Goal: Find specific page/section: Find specific page/section

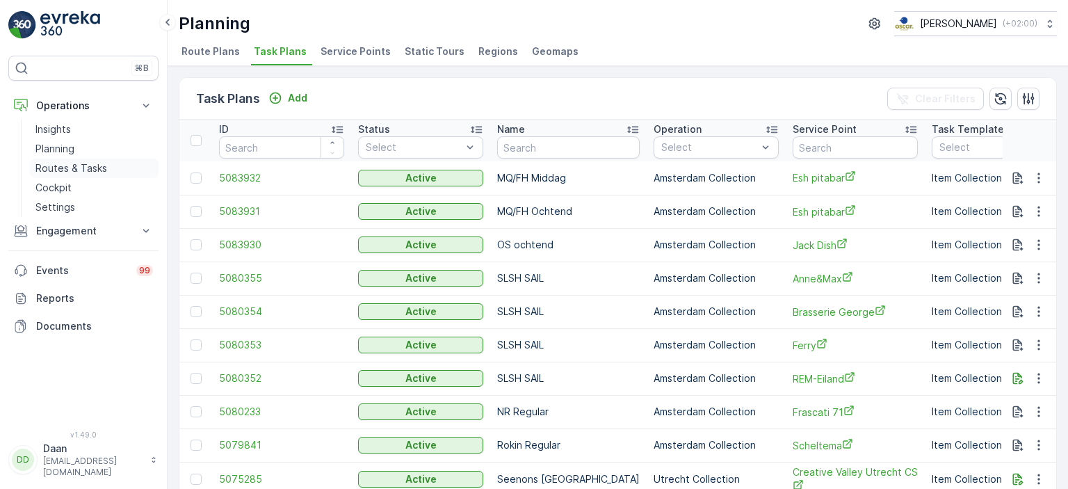
click at [69, 162] on p "Routes & Tasks" at bounding box center [71, 168] width 72 height 14
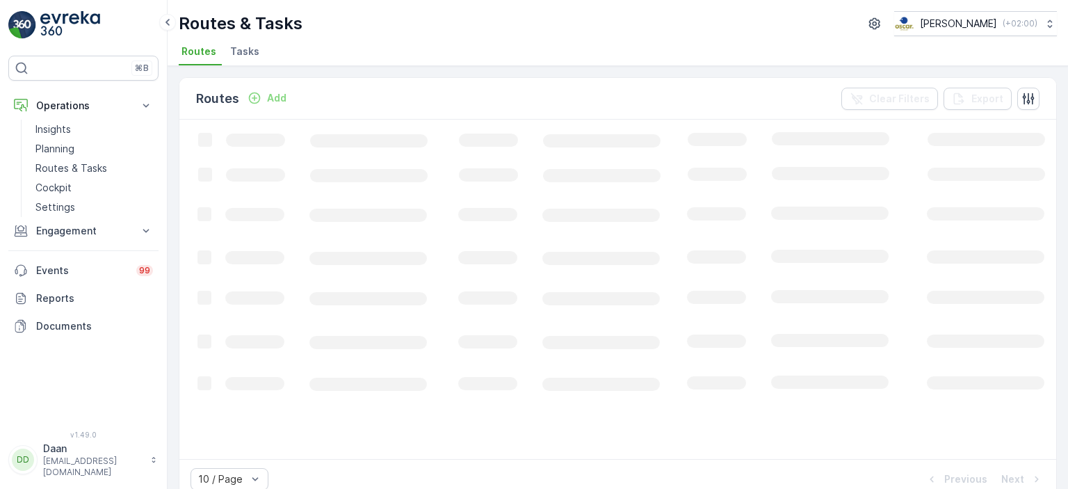
click at [246, 49] on span "Tasks" at bounding box center [244, 51] width 29 height 14
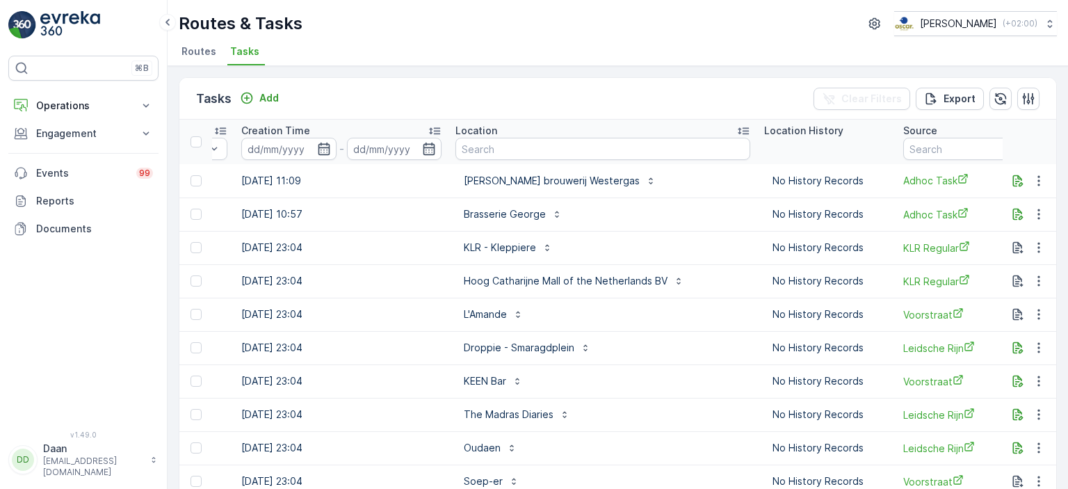
scroll to position [0, 1253]
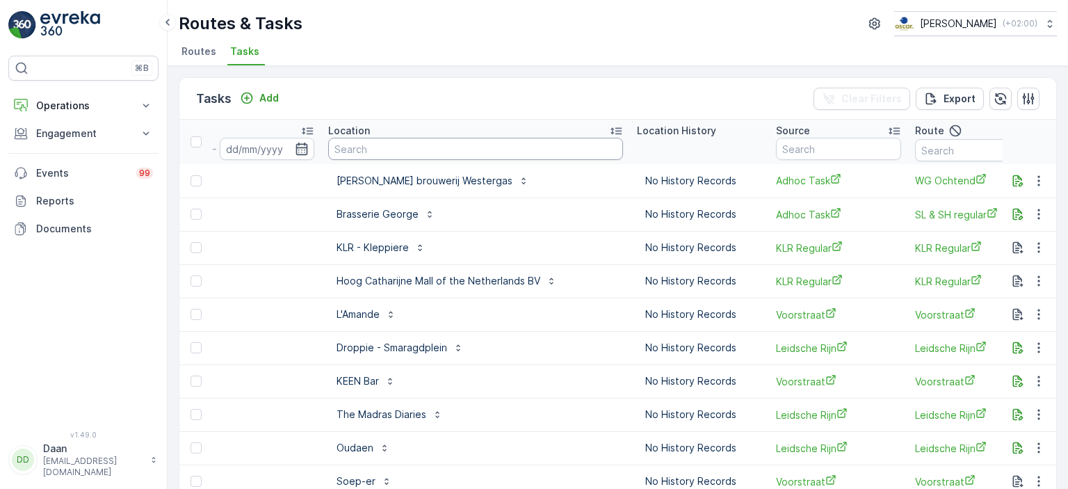
click at [411, 157] on input "text" at bounding box center [475, 149] width 295 height 22
type input "Le [PERSON_NAME]"
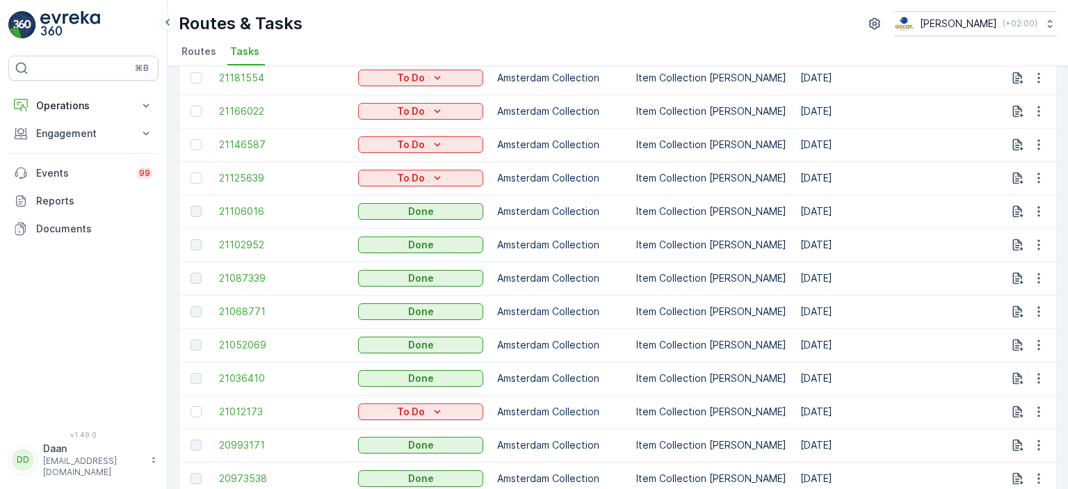
scroll to position [211, 0]
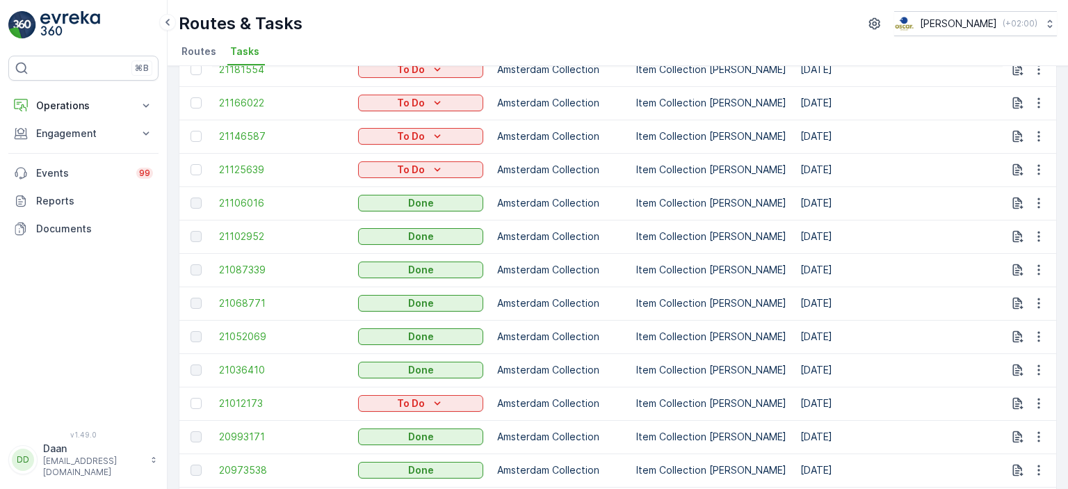
click at [590, 291] on td "Amsterdam Collection" at bounding box center [559, 302] width 139 height 33
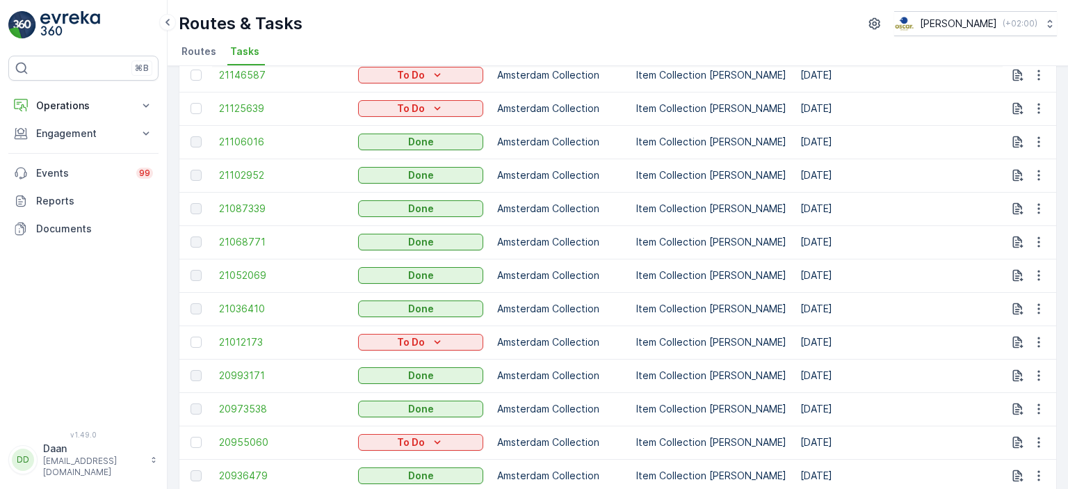
scroll to position [274, 0]
click at [245, 309] on span "21036410" at bounding box center [281, 307] width 125 height 14
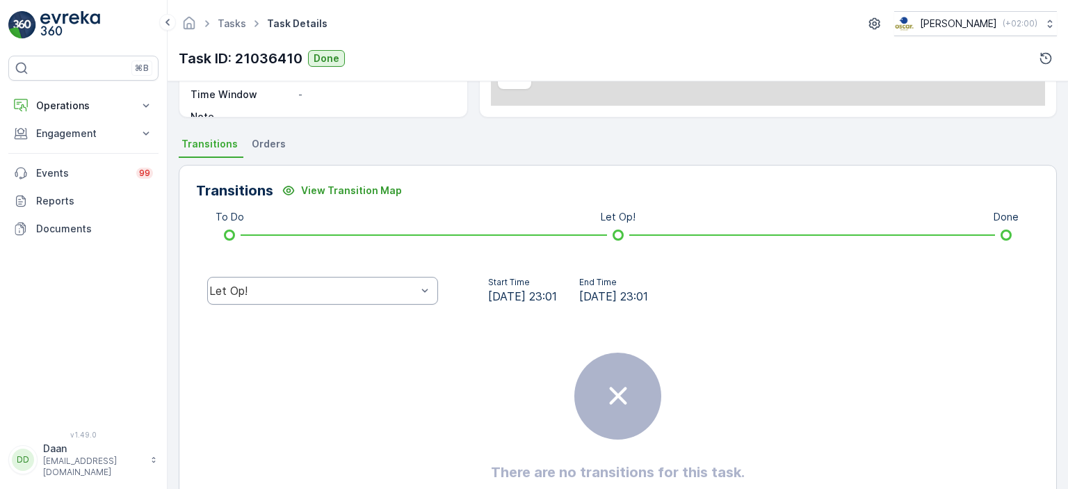
scroll to position [256, 0]
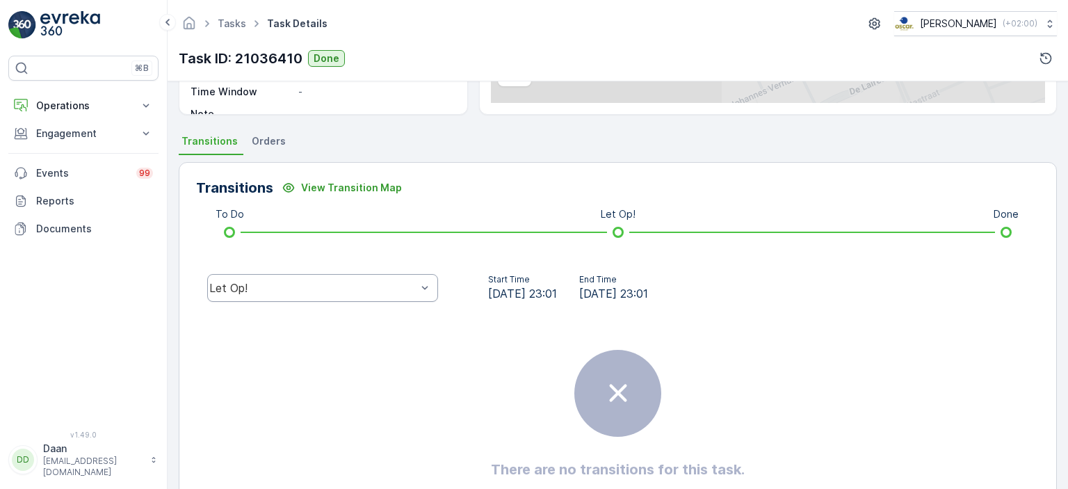
click at [384, 288] on div "Let Op!" at bounding box center [312, 288] width 207 height 13
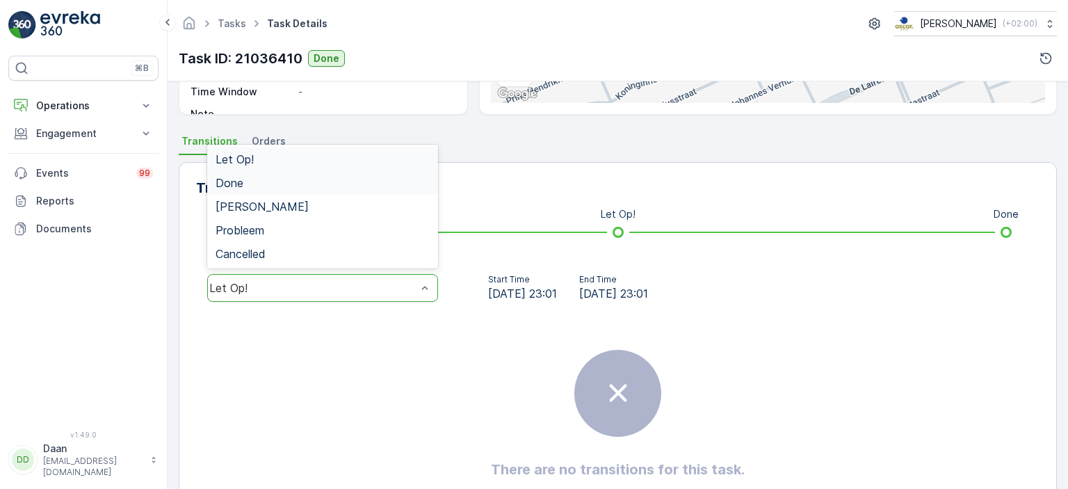
click at [350, 186] on div "Done" at bounding box center [323, 183] width 214 height 13
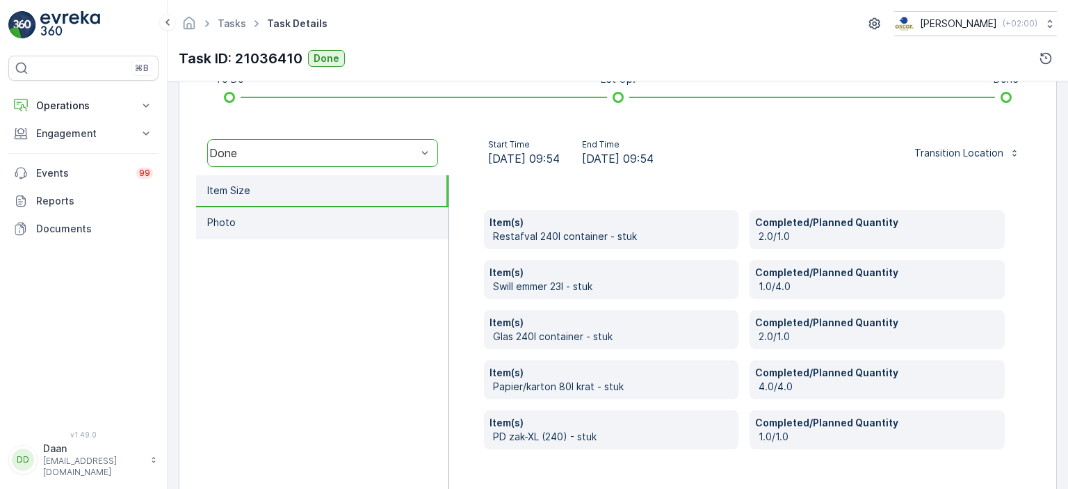
scroll to position [391, 0]
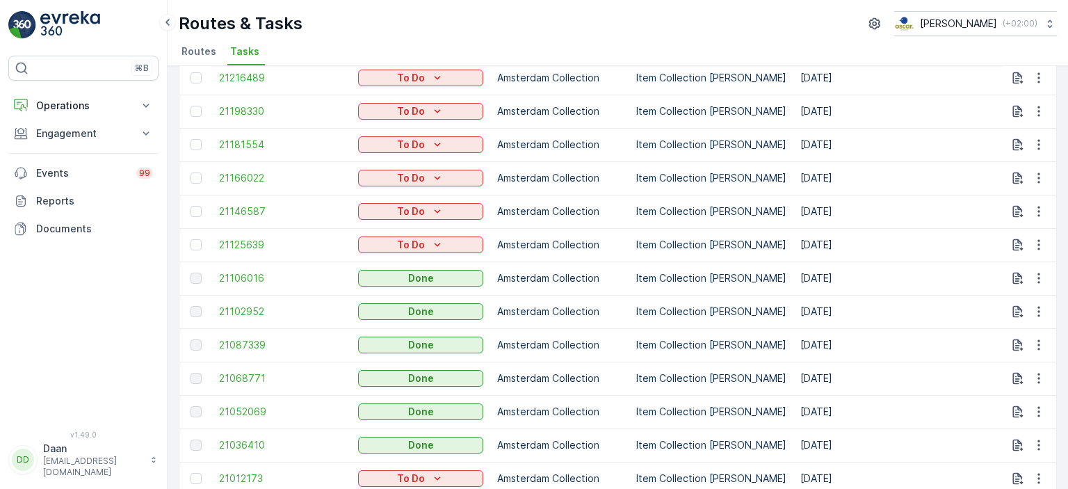
scroll to position [159, 0]
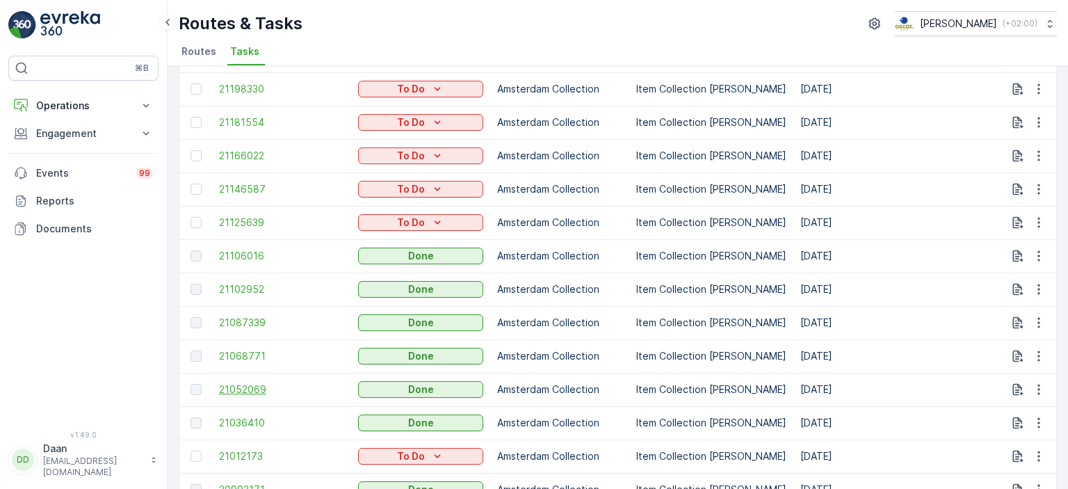
click at [259, 385] on span "21052069" at bounding box center [281, 389] width 125 height 14
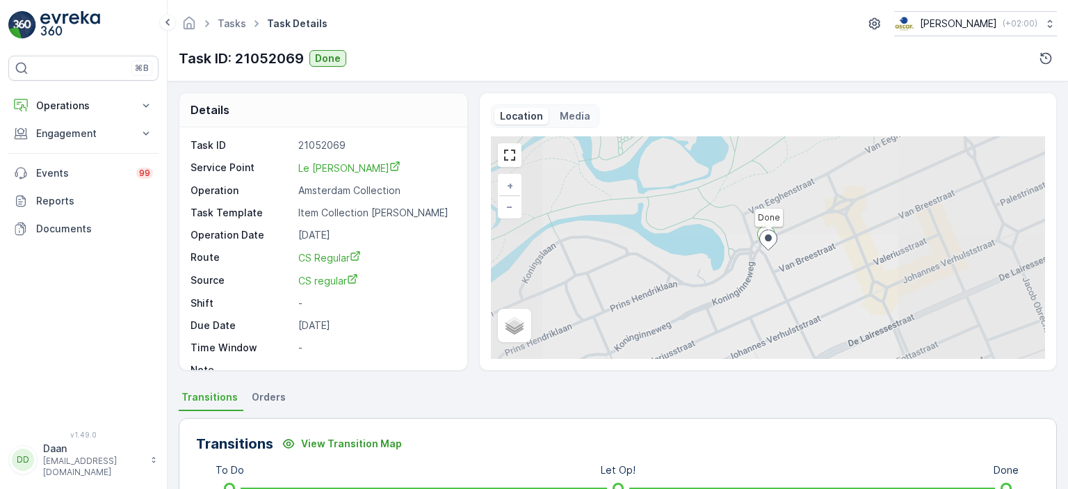
scroll to position [270, 0]
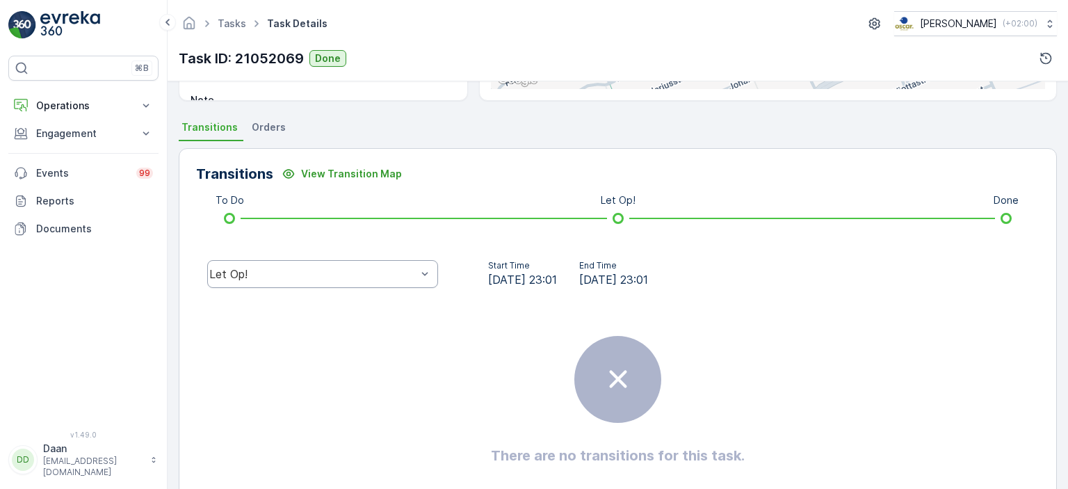
click at [381, 263] on div "Let Op!" at bounding box center [322, 274] width 231 height 28
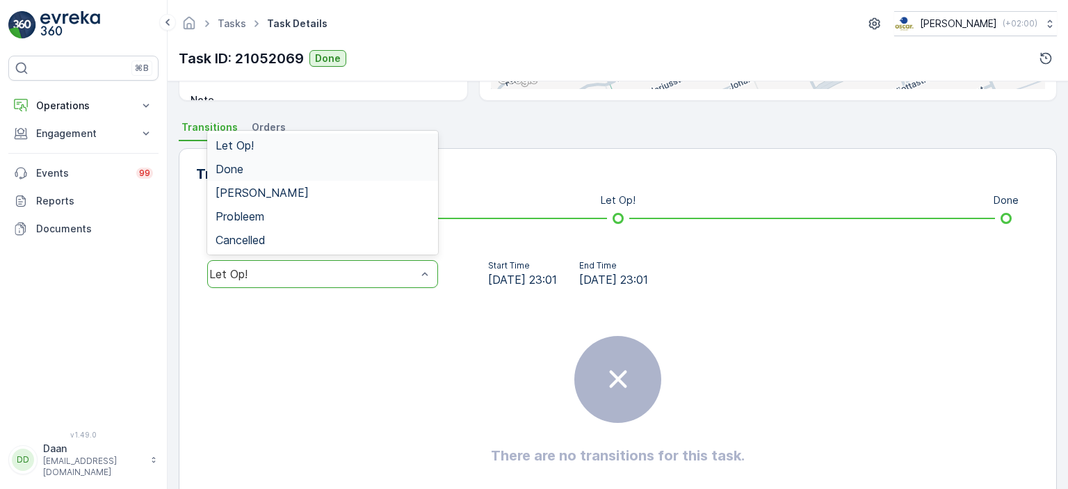
click at [373, 170] on div "Done" at bounding box center [323, 169] width 214 height 13
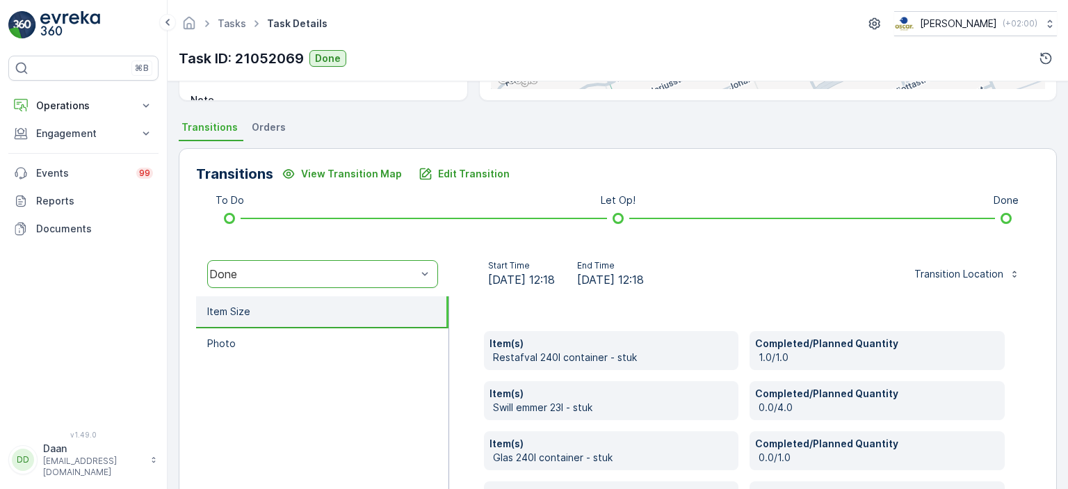
scroll to position [428, 0]
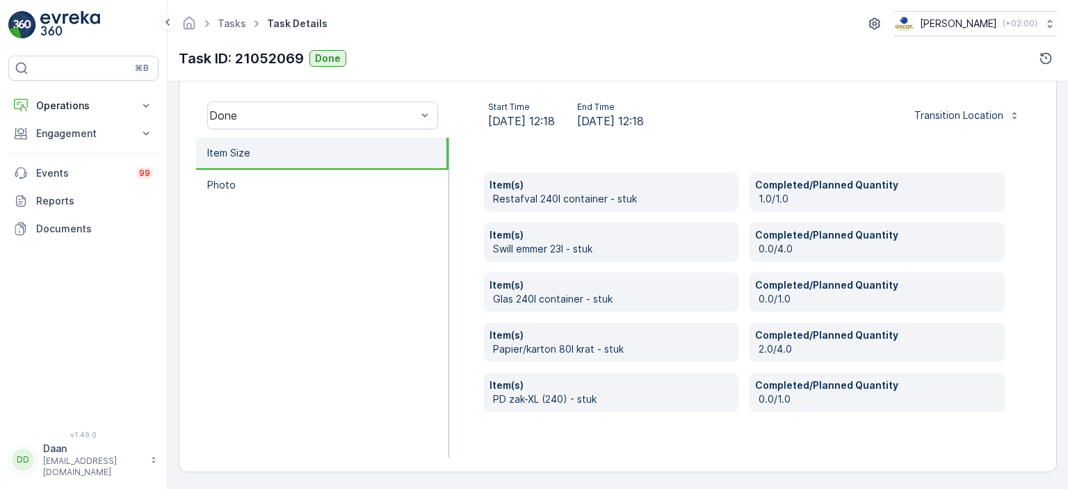
click at [396, 356] on ul "Item Size Photo" at bounding box center [322, 298] width 253 height 320
click at [229, 18] on link "Tasks" at bounding box center [232, 23] width 29 height 12
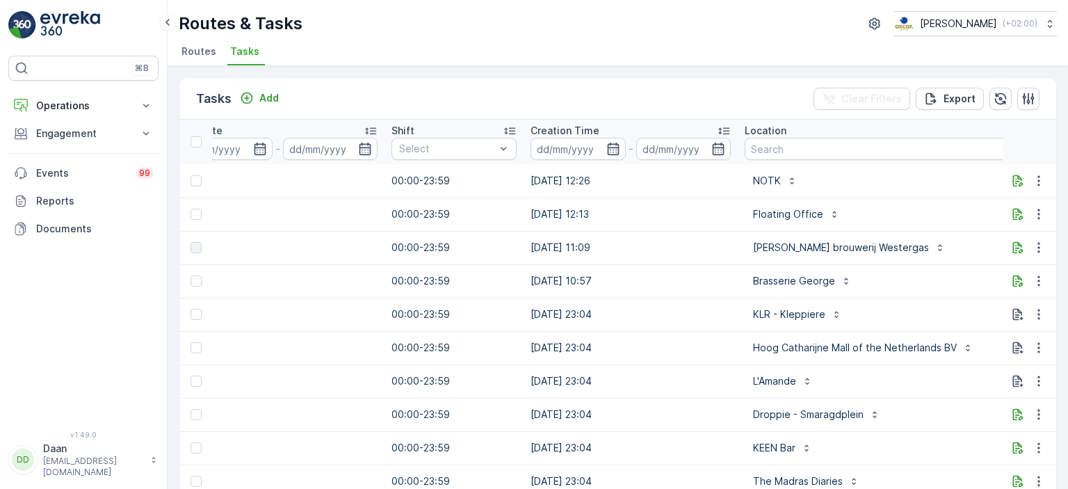
scroll to position [0, 998]
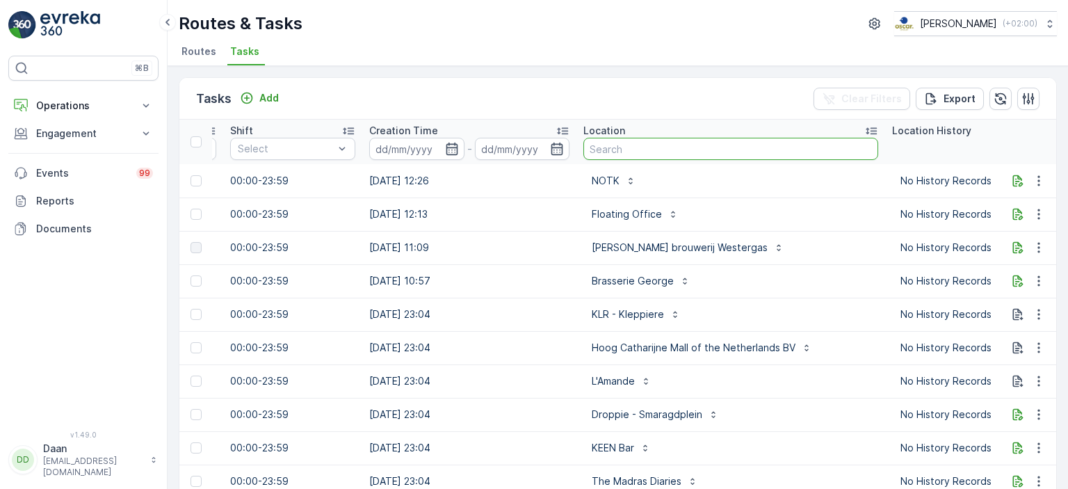
click at [629, 141] on input "text" at bounding box center [730, 149] width 295 height 22
type input "[PERSON_NAME]"
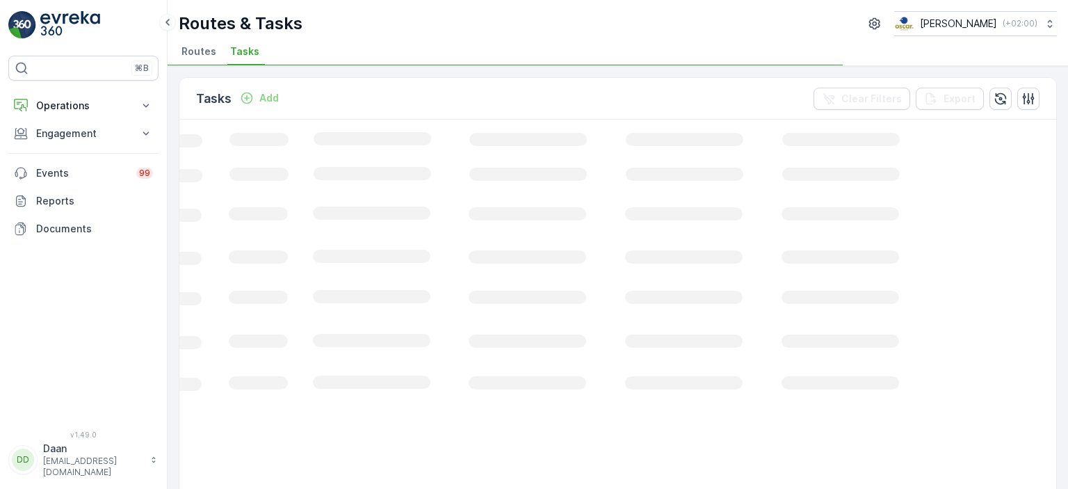
scroll to position [0, 461]
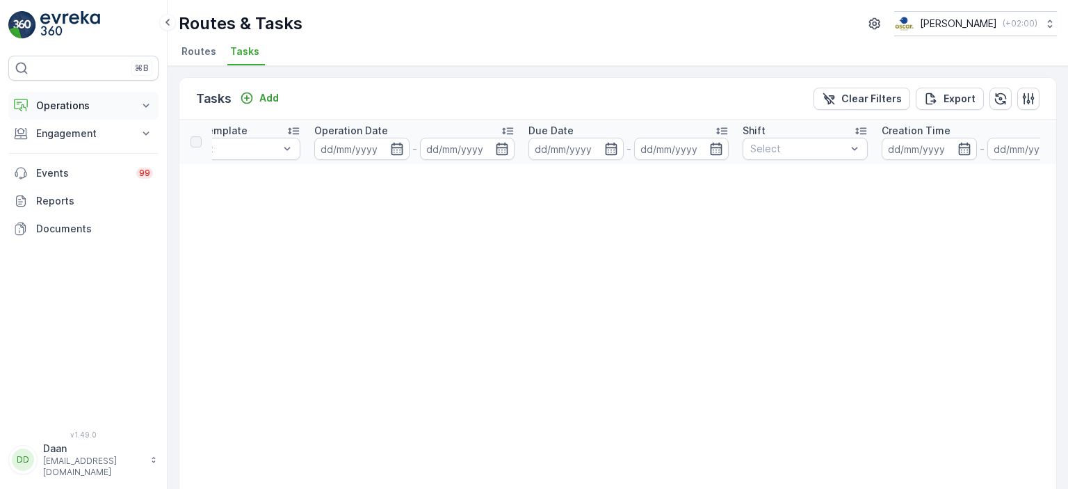
click at [70, 105] on p "Operations" at bounding box center [83, 106] width 95 height 14
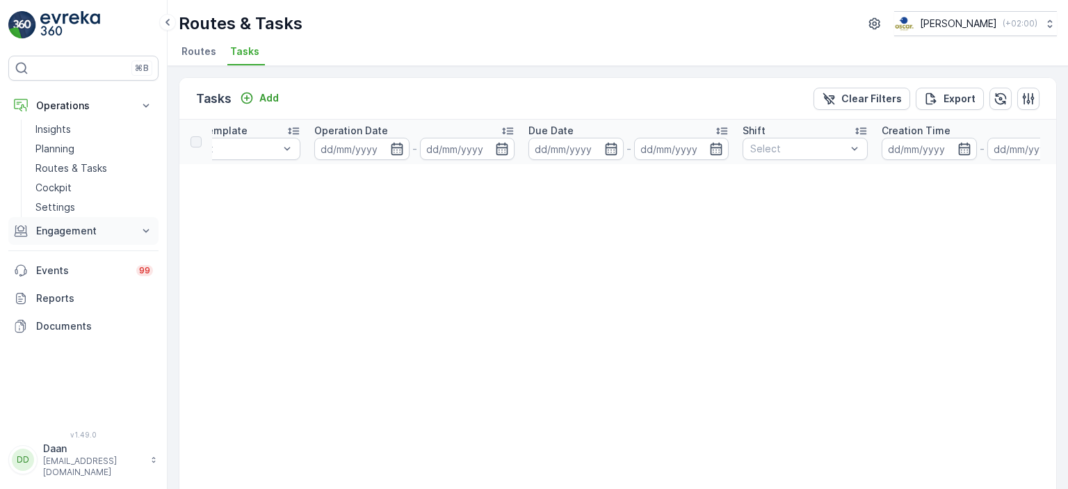
click at [74, 227] on p "Engagement" at bounding box center [83, 231] width 95 height 14
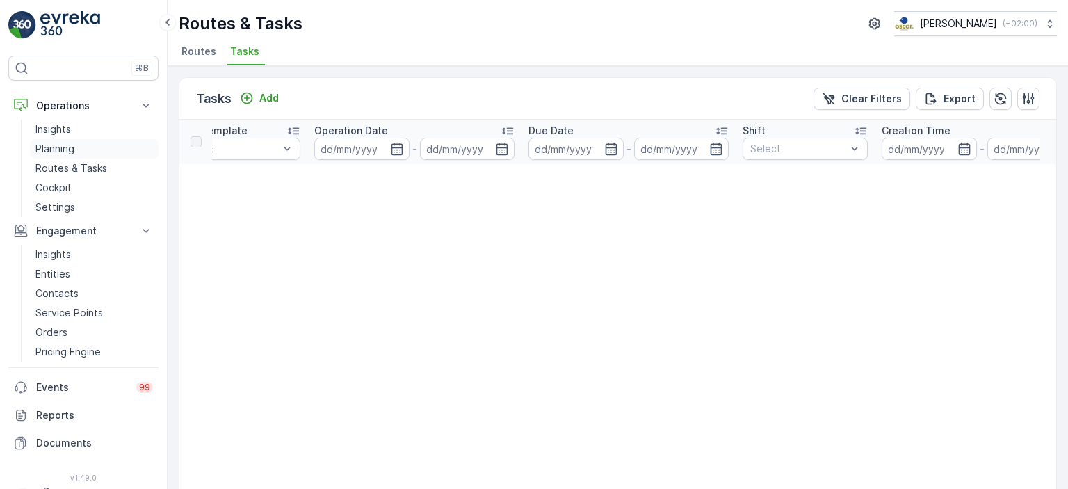
click at [59, 149] on p "Planning" at bounding box center [54, 149] width 39 height 14
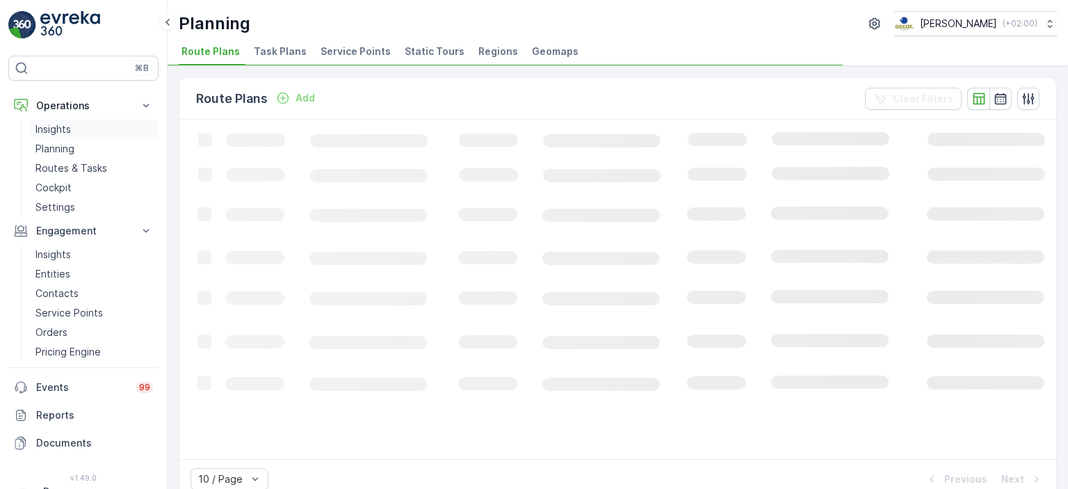
click at [59, 120] on link "Insights" at bounding box center [94, 129] width 129 height 19
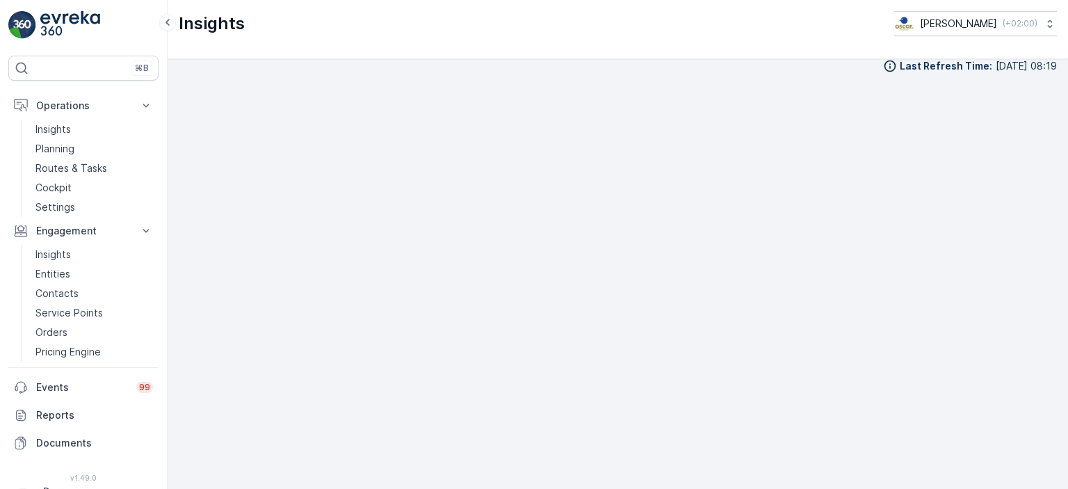
scroll to position [14, 0]
